Goal: Book appointment/travel/reservation

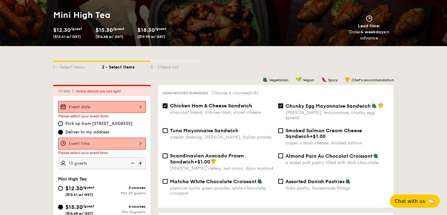
scroll to position [88, 0]
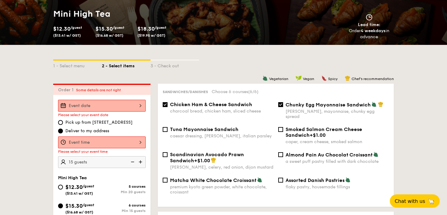
click at [108, 105] on div at bounding box center [102, 106] width 88 height 12
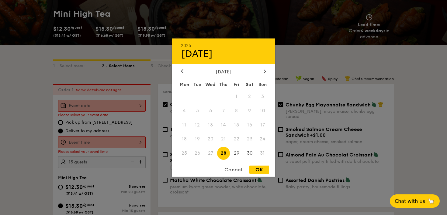
scroll to position [119, 0]
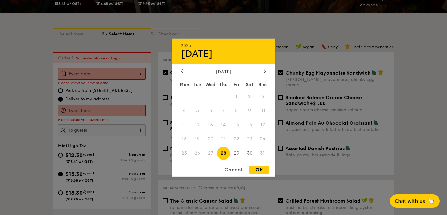
click at [262, 73] on div "[DATE]" at bounding box center [223, 72] width 85 height 6
click at [263, 70] on icon at bounding box center [264, 71] width 2 height 4
click at [253, 94] on span "6" at bounding box center [249, 96] width 13 height 13
click at [264, 170] on div "OK" at bounding box center [259, 170] width 20 height 8
type input "[DATE]"
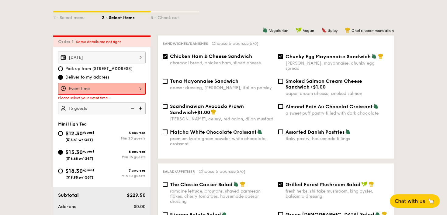
scroll to position [136, 0]
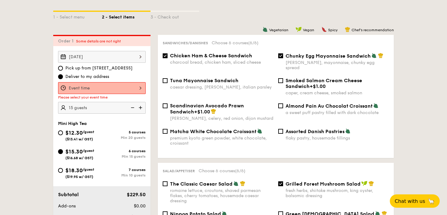
click at [107, 88] on div at bounding box center [102, 88] width 88 height 12
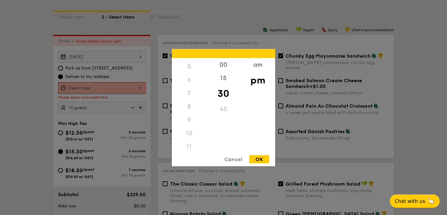
scroll to position [72, 0]
click at [188, 131] on div "10" at bounding box center [189, 130] width 34 height 13
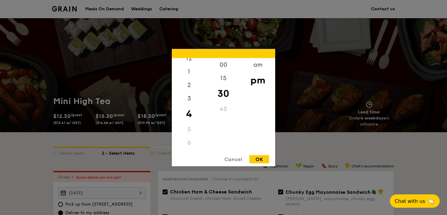
scroll to position [0, 0]
click at [256, 63] on div "am" at bounding box center [257, 67] width 34 height 18
click at [189, 133] on div "10" at bounding box center [189, 133] width 34 height 18
click at [223, 110] on div "45" at bounding box center [223, 111] width 34 height 18
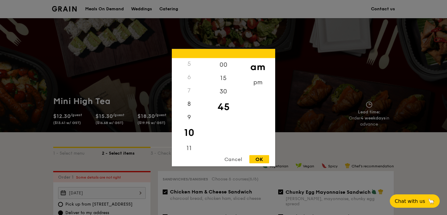
click at [258, 160] on div "OK" at bounding box center [259, 159] width 20 height 8
type input "10:45AM"
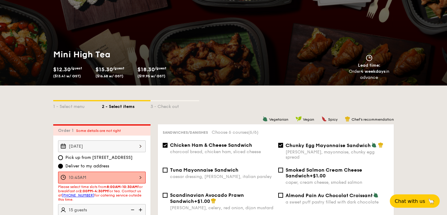
scroll to position [0, 0]
